Goal: Information Seeking & Learning: Learn about a topic

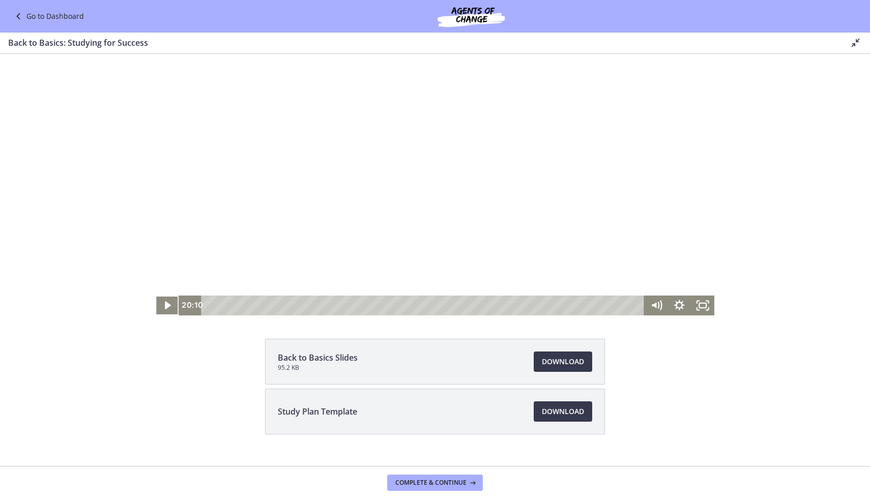
scroll to position [59, 0]
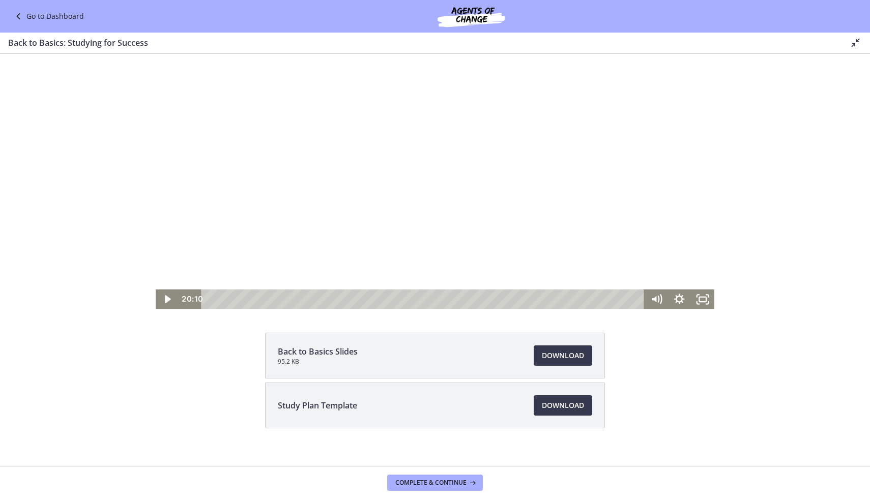
click at [55, 19] on link "Go to Dashboard" at bounding box center [48, 16] width 72 height 12
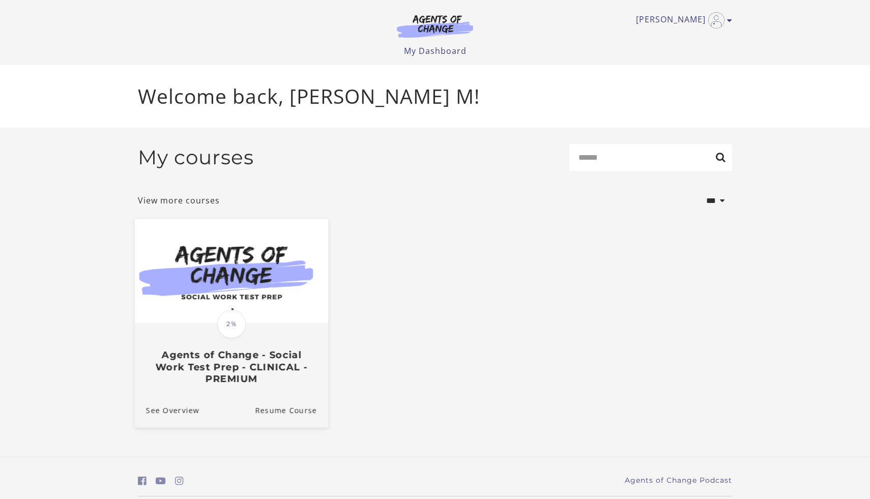
click at [255, 368] on h3 "Agents of Change - Social Work Test Prep - CLINICAL - PREMIUM" at bounding box center [231, 368] width 171 height 36
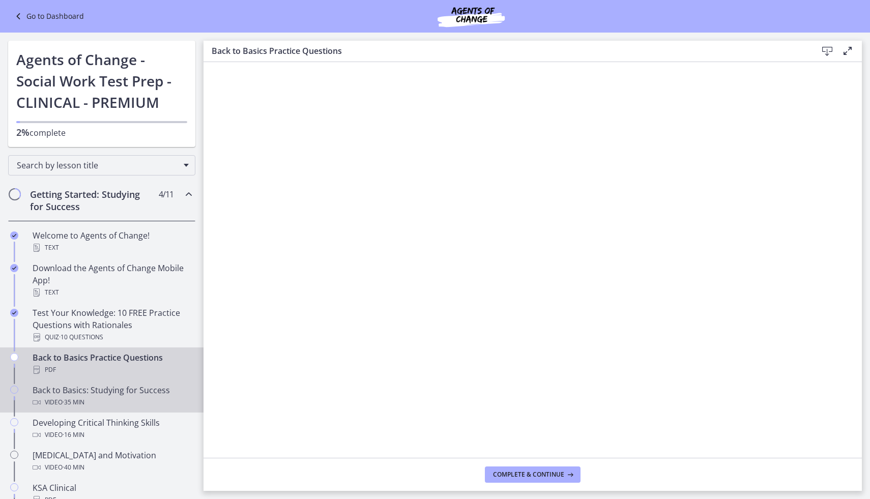
click at [88, 391] on div "Back to Basics: Studying for Success Video · 35 min" at bounding box center [112, 396] width 159 height 24
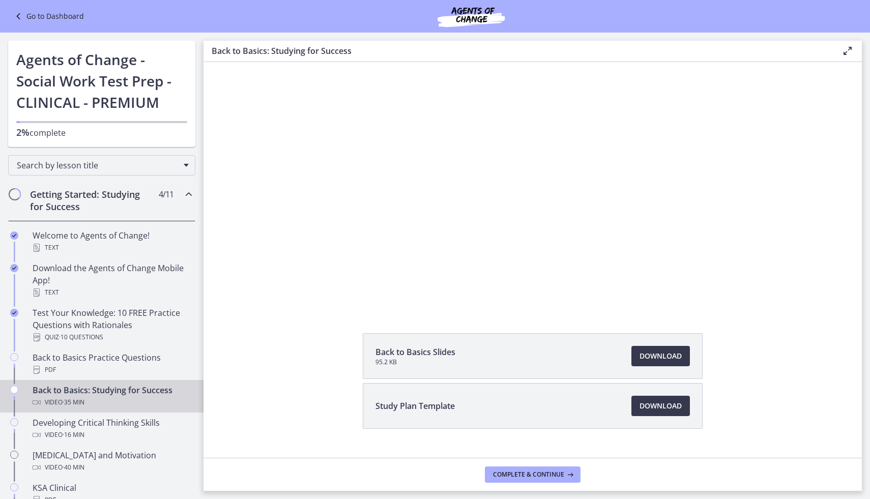
scroll to position [86, 0]
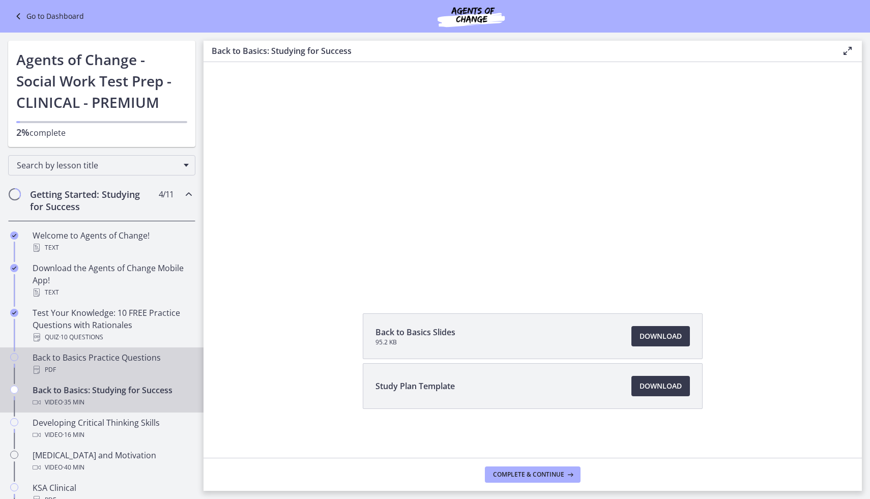
click at [110, 358] on div "Back to Basics Practice Questions PDF" at bounding box center [112, 364] width 159 height 24
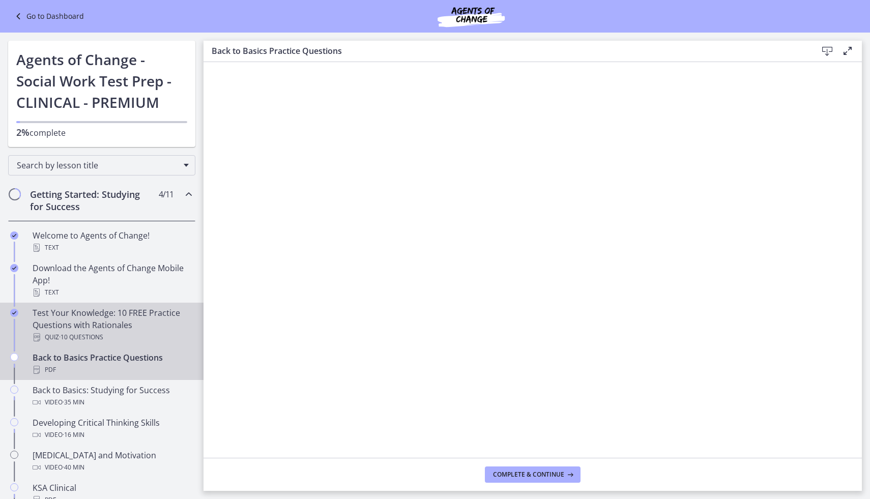
click at [103, 327] on div "Test Your Knowledge: 10 FREE Practice Questions with Rationales Quiz · 10 Quest…" at bounding box center [112, 325] width 159 height 37
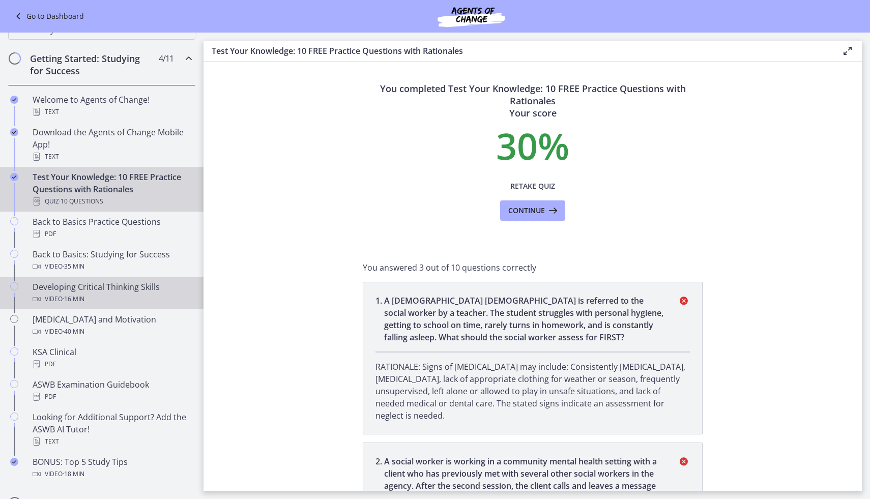
scroll to position [140, 0]
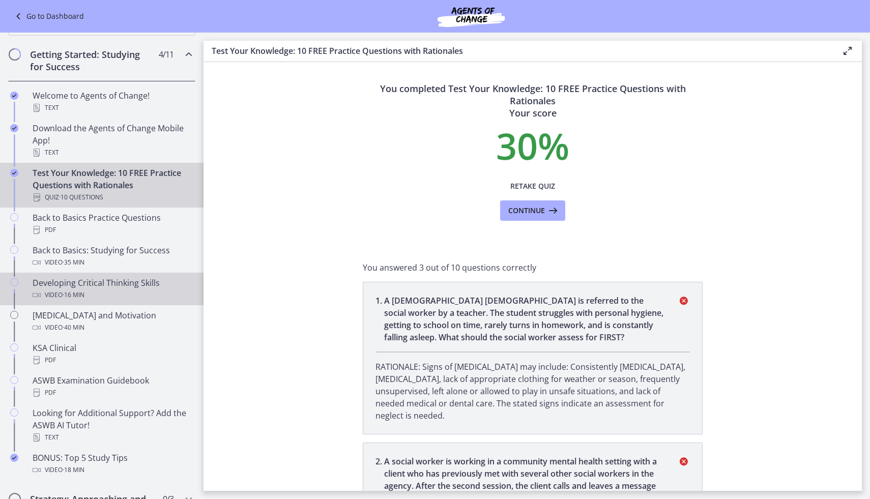
click at [93, 285] on div "Developing Critical Thinking Skills Video · 16 min" at bounding box center [112, 289] width 159 height 24
click at [84, 284] on div "Developing Critical Thinking Skills Video · 16 min" at bounding box center [112, 289] width 159 height 24
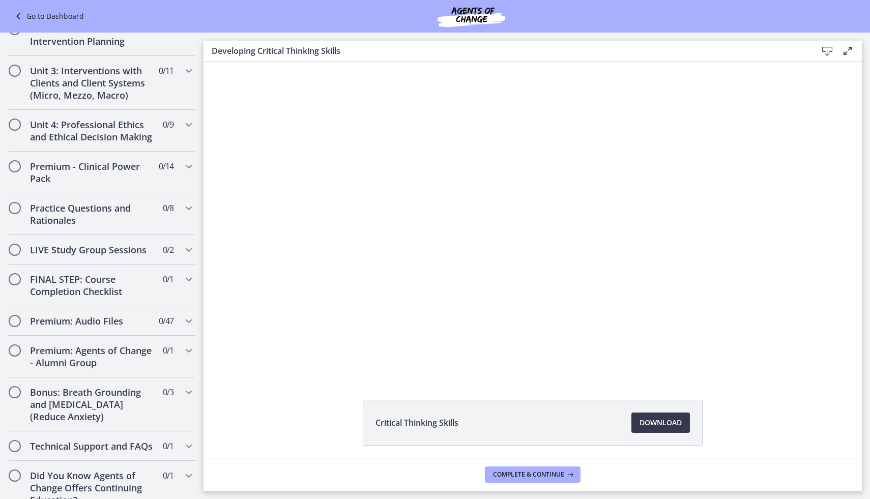
scroll to position [745, 0]
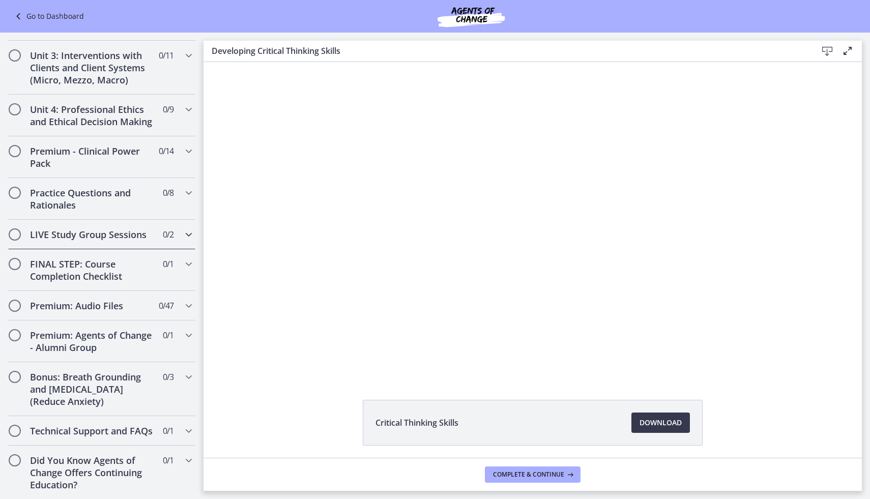
click at [189, 234] on icon "Chapters" at bounding box center [189, 234] width 12 height 12
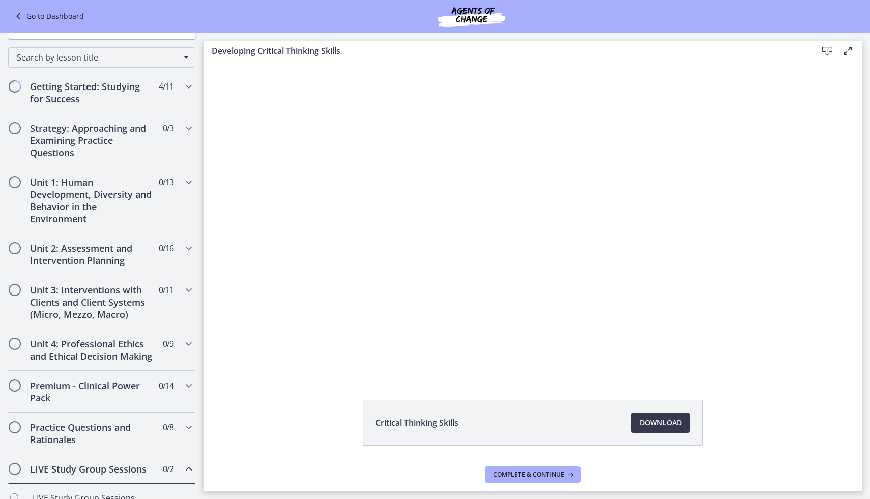
scroll to position [104, 0]
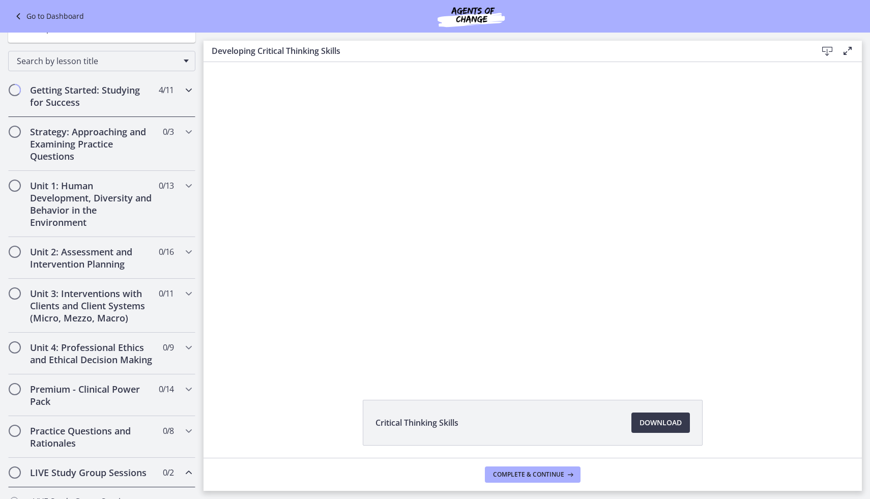
click at [190, 87] on icon "Chapters" at bounding box center [189, 90] width 12 height 12
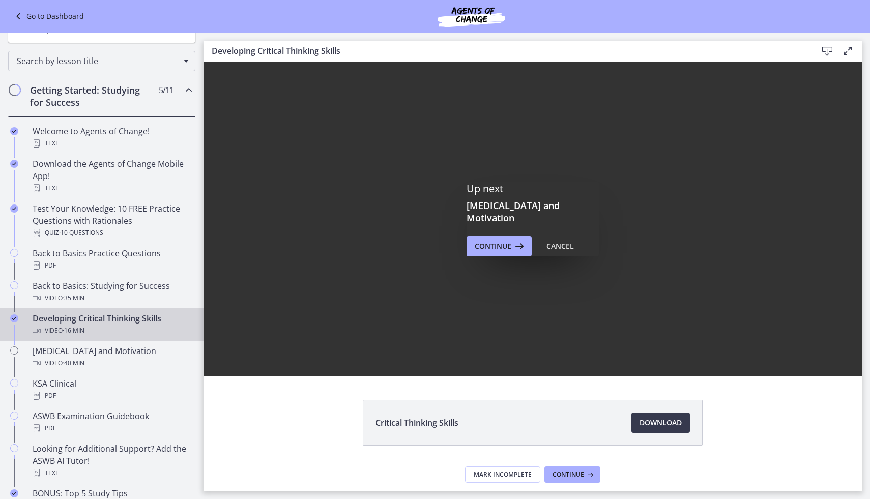
scroll to position [0, 0]
click at [511, 240] on icon at bounding box center [518, 246] width 14 height 12
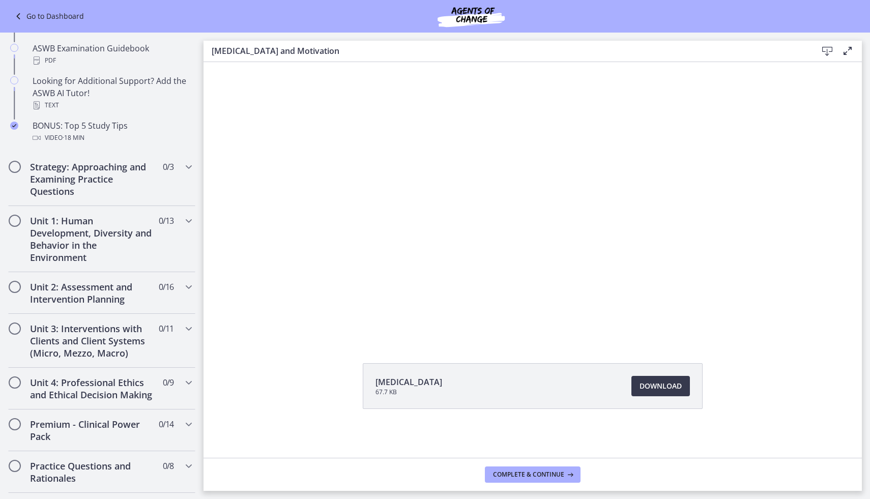
scroll to position [471, 0]
click at [190, 168] on icon "Chapters" at bounding box center [189, 168] width 12 height 12
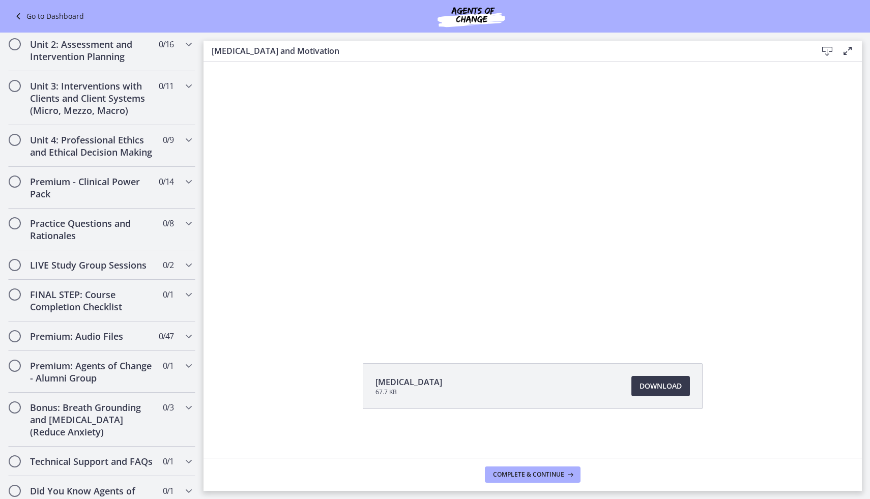
scroll to position [460, 0]
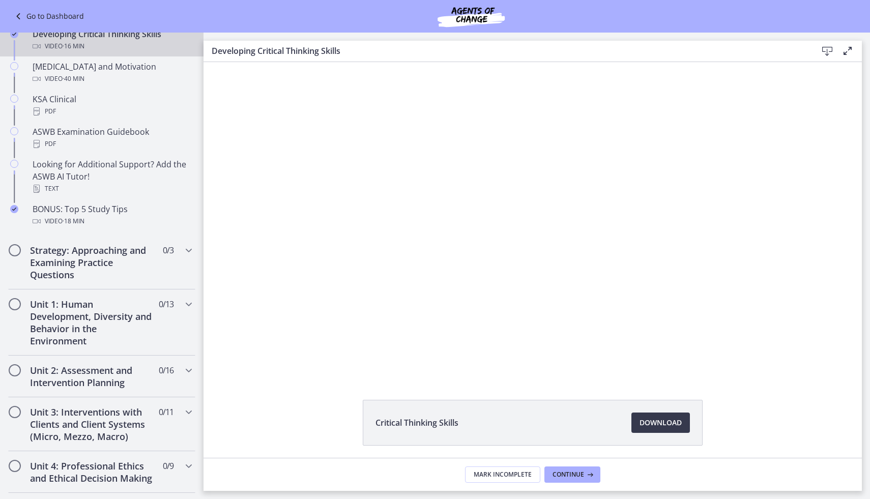
scroll to position [388, 0]
click at [189, 249] on icon "Chapters" at bounding box center [189, 251] width 12 height 12
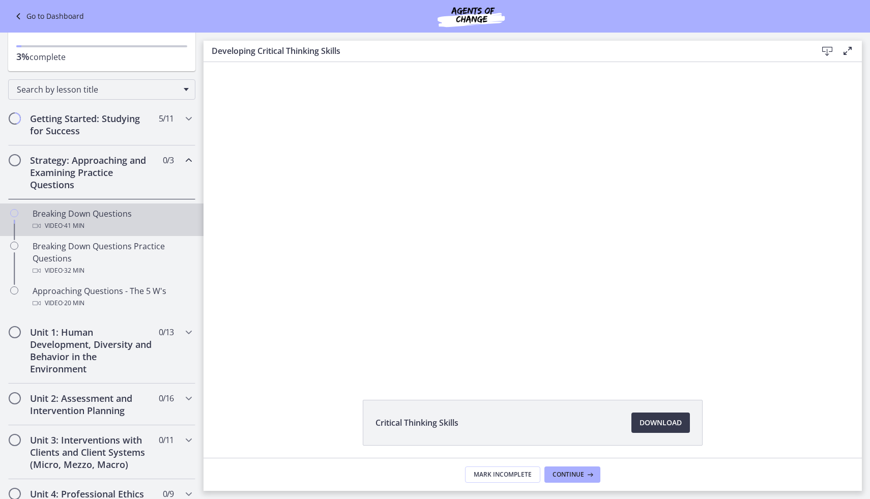
scroll to position [73, 0]
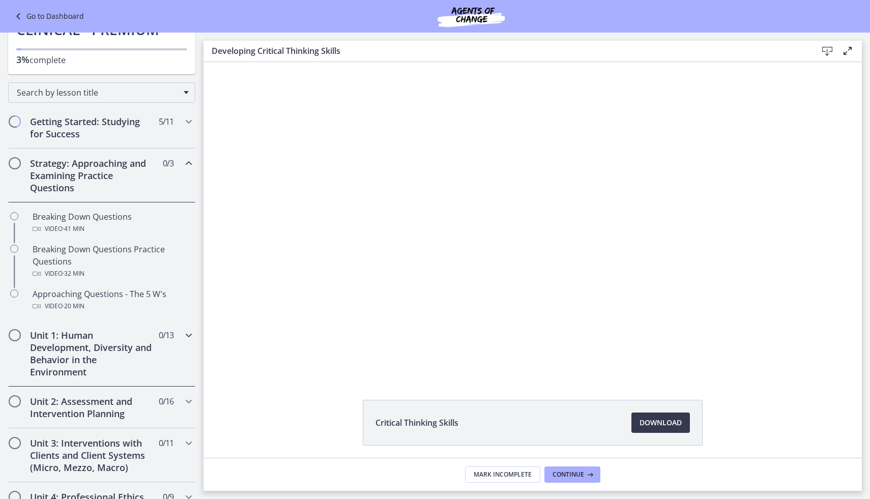
click at [88, 353] on h2 "Unit 1: Human Development, Diversity and Behavior in the Environment" at bounding box center [92, 353] width 124 height 49
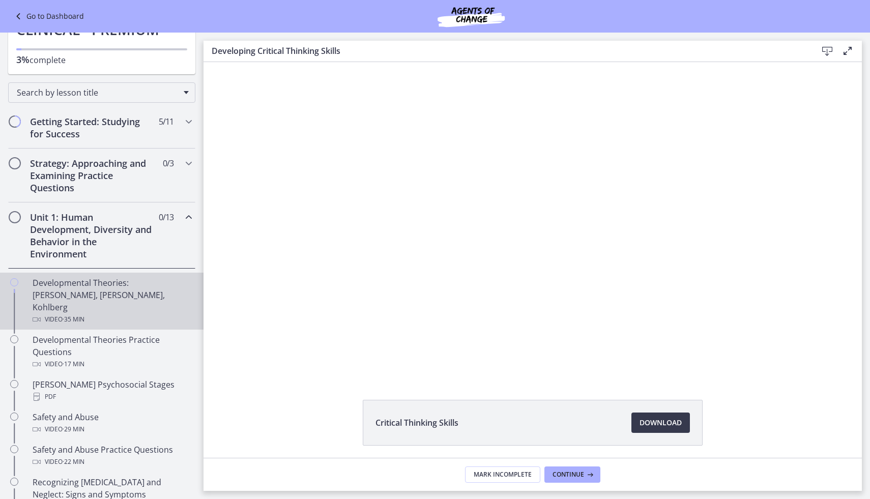
click at [67, 285] on div "Developmental Theories: [PERSON_NAME], [PERSON_NAME], Kohlberg Video · 35 min" at bounding box center [112, 301] width 159 height 49
